Goal: Information Seeking & Learning: Learn about a topic

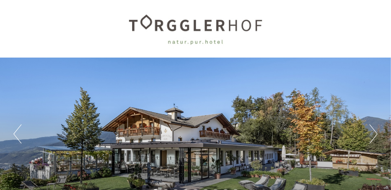
click at [205, 97] on div "Previous Next 1 2 3 4 5 6 7 8 9" at bounding box center [195, 134] width 391 height 152
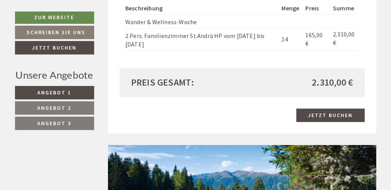
scroll to position [912, 0]
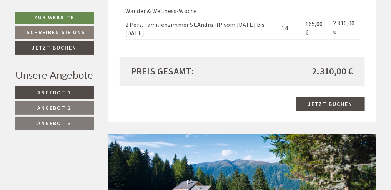
click at [57, 108] on span "Angebot 2" at bounding box center [55, 107] width 34 height 7
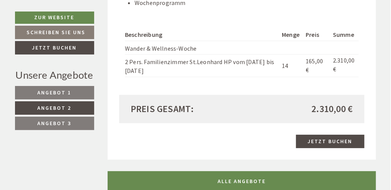
scroll to position [887, 0]
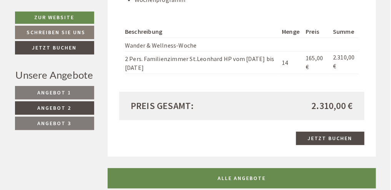
click at [53, 120] on span "Angebot 3" at bounding box center [55, 123] width 34 height 7
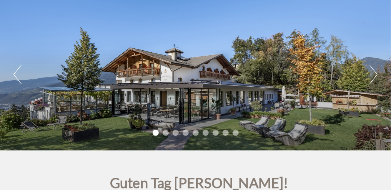
scroll to position [59, 0]
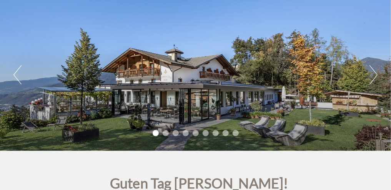
click at [373, 79] on button "Next" at bounding box center [373, 74] width 8 height 19
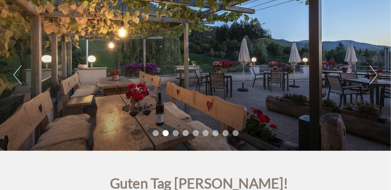
click at [373, 79] on button "Next" at bounding box center [373, 74] width 8 height 19
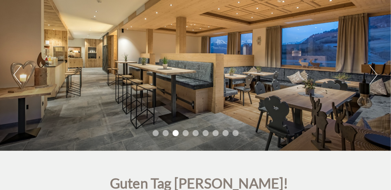
click at [373, 80] on button "Next" at bounding box center [373, 74] width 8 height 19
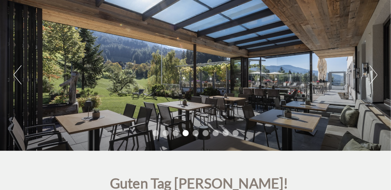
click at [373, 80] on button "Next" at bounding box center [373, 74] width 8 height 19
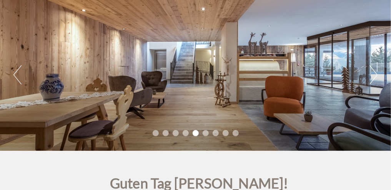
click at [373, 80] on button "Next" at bounding box center [373, 74] width 8 height 19
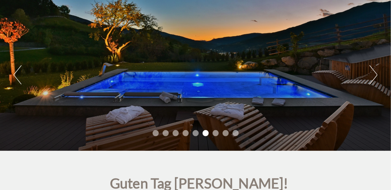
click at [373, 80] on button "Next" at bounding box center [373, 74] width 8 height 19
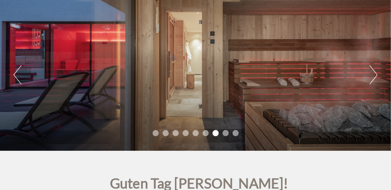
click at [373, 80] on button "Next" at bounding box center [373, 74] width 8 height 19
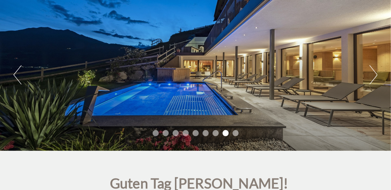
click at [373, 80] on button "Next" at bounding box center [373, 74] width 8 height 19
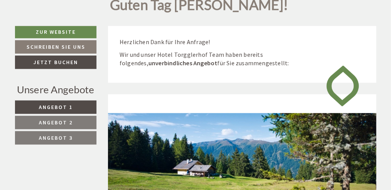
scroll to position [248, 0]
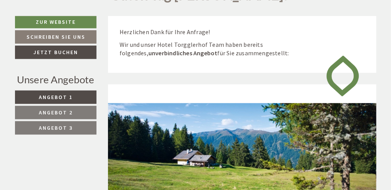
click at [67, 96] on span "Angebot 1" at bounding box center [56, 97] width 34 height 7
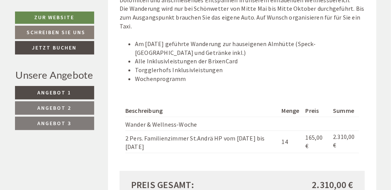
scroll to position [808, 0]
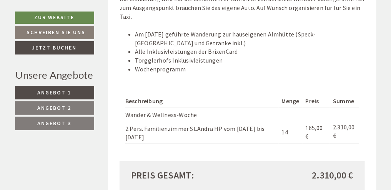
click at [53, 107] on span "Angebot 2" at bounding box center [55, 107] width 34 height 7
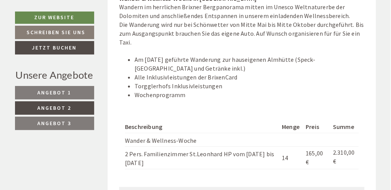
scroll to position [798, 0]
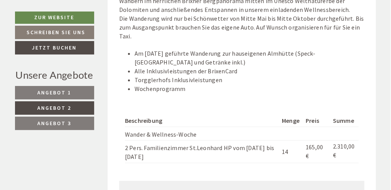
click at [53, 121] on span "Angebot 3" at bounding box center [55, 123] width 34 height 7
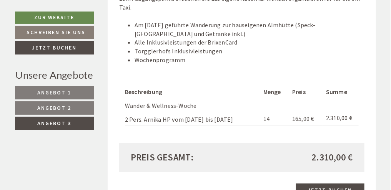
scroll to position [818, 0]
